Goal: Task Accomplishment & Management: Manage account settings

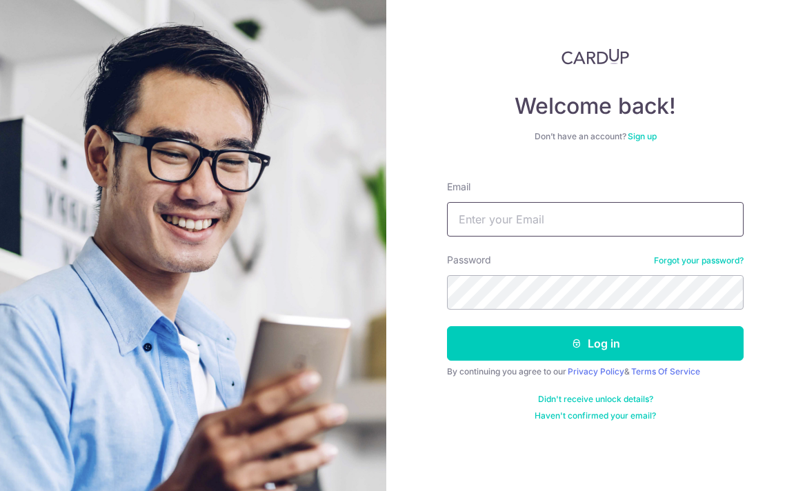
click at [514, 218] on input "Email" at bounding box center [595, 219] width 297 height 35
type input "ckeyyl@hotmail.com"
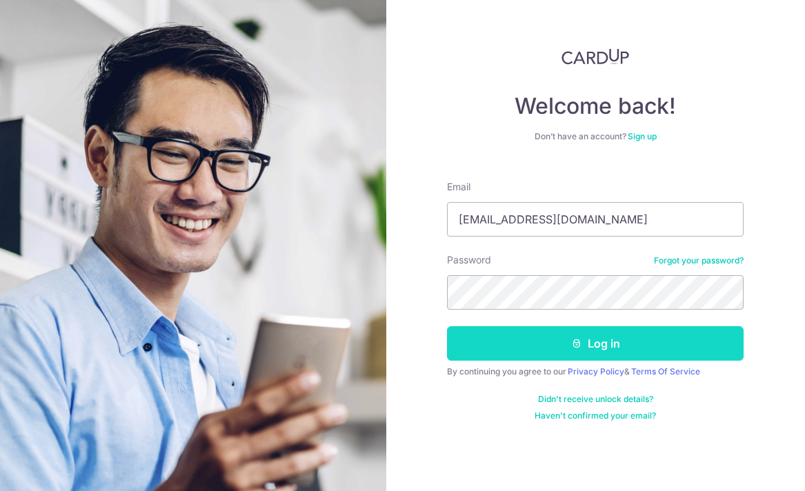
click at [556, 350] on button "Log in" at bounding box center [595, 343] width 297 height 35
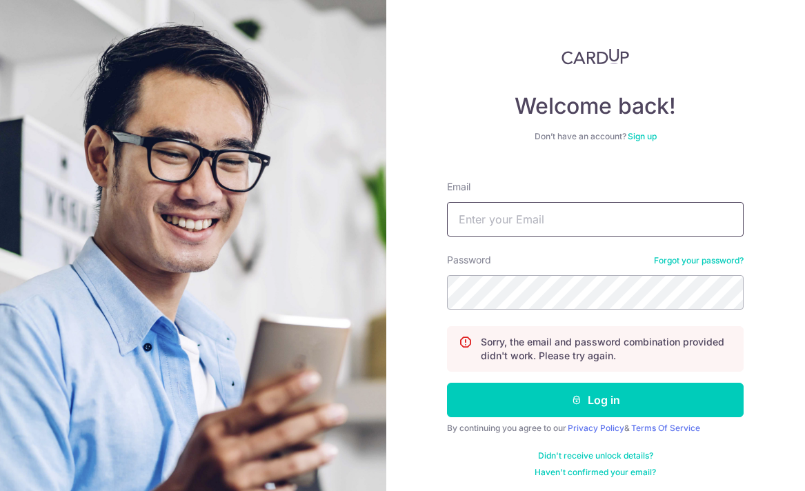
click at [569, 222] on input "Email" at bounding box center [595, 219] width 297 height 35
type input "[EMAIL_ADDRESS][DOMAIN_NAME]"
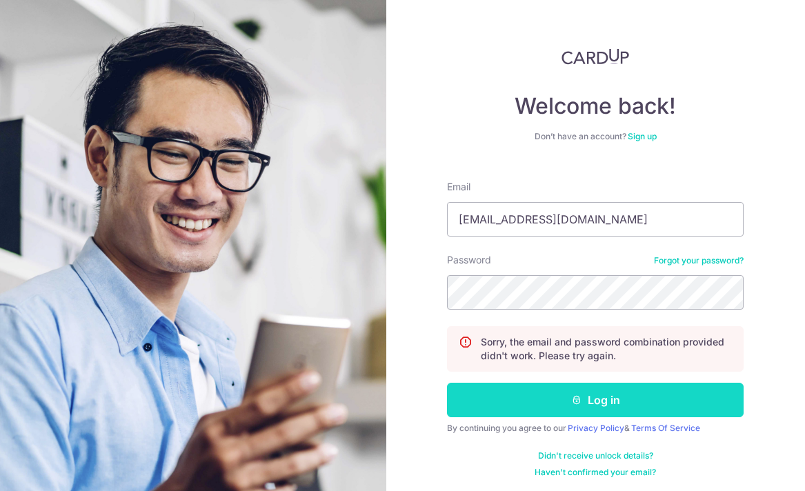
click at [531, 395] on button "Log in" at bounding box center [595, 400] width 297 height 35
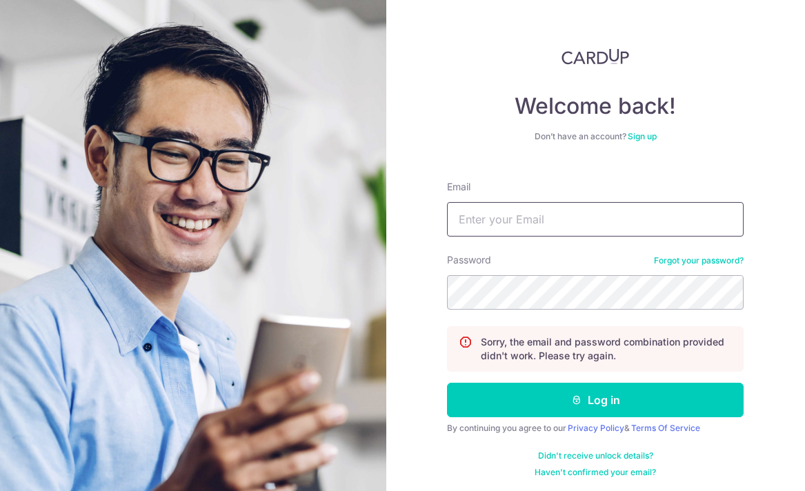
click at [554, 219] on input "Email" at bounding box center [595, 219] width 297 height 35
type input "[EMAIL_ADDRESS][DOMAIN_NAME]"
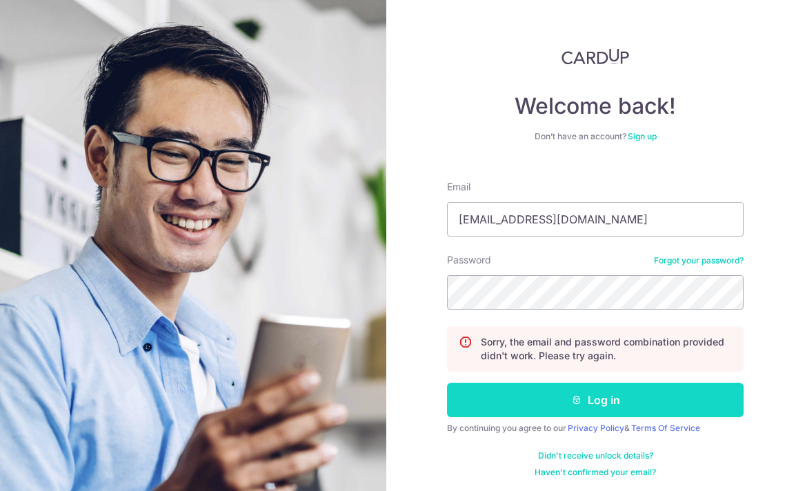
click at [554, 402] on button "Log in" at bounding box center [595, 400] width 297 height 35
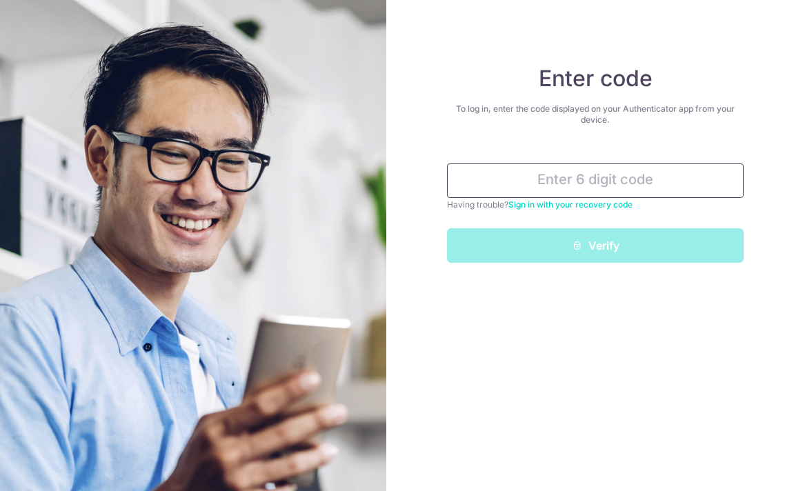
click at [618, 188] on input "text" at bounding box center [595, 181] width 297 height 35
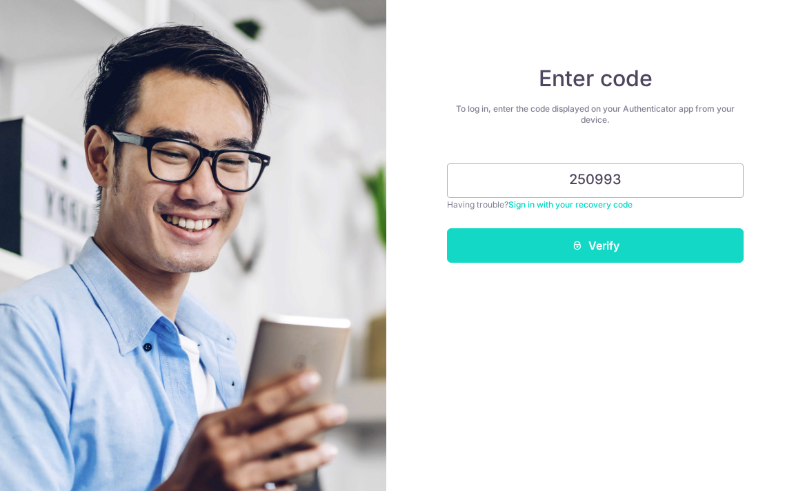
type input "250993"
click at [616, 247] on button "Verify" at bounding box center [595, 245] width 297 height 35
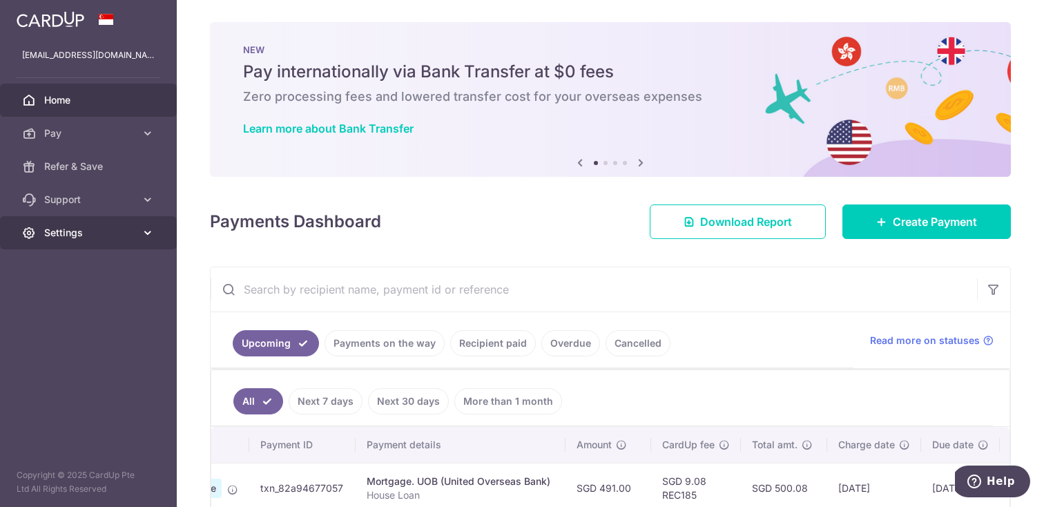
click at [148, 234] on icon at bounding box center [148, 233] width 14 height 14
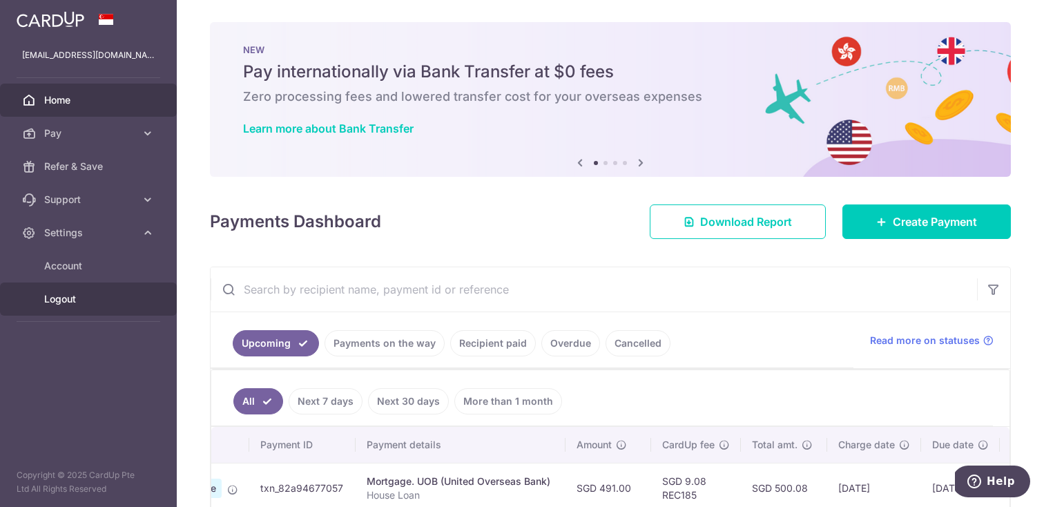
click at [60, 298] on span "Logout" at bounding box center [89, 299] width 91 height 14
